Goal: Transaction & Acquisition: Book appointment/travel/reservation

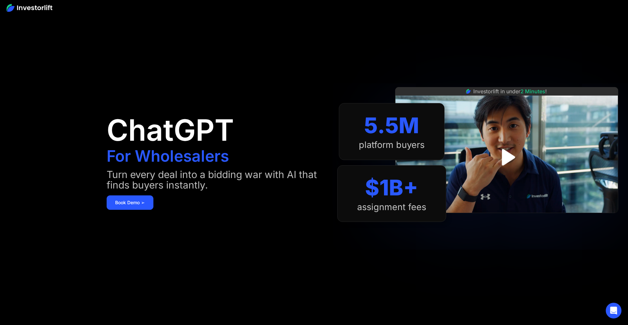
click at [36, 11] on img at bounding box center [30, 8] width 46 height 8
click at [27, 7] on img at bounding box center [30, 8] width 46 height 8
click at [137, 201] on link "Book Demo ➢" at bounding box center [130, 202] width 47 height 14
click at [139, 203] on link "Book Demo ➢" at bounding box center [130, 202] width 47 height 14
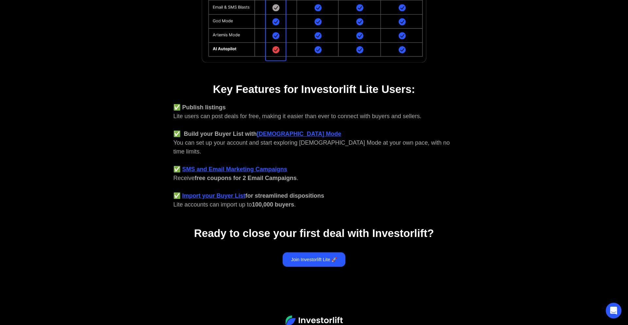
scroll to position [218, 0]
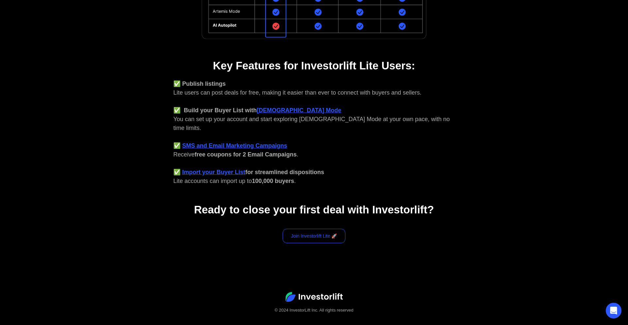
click at [304, 232] on link "Join Investorlift Lite 🚀" at bounding box center [314, 236] width 63 height 14
